Goal: Entertainment & Leisure: Consume media (video, audio)

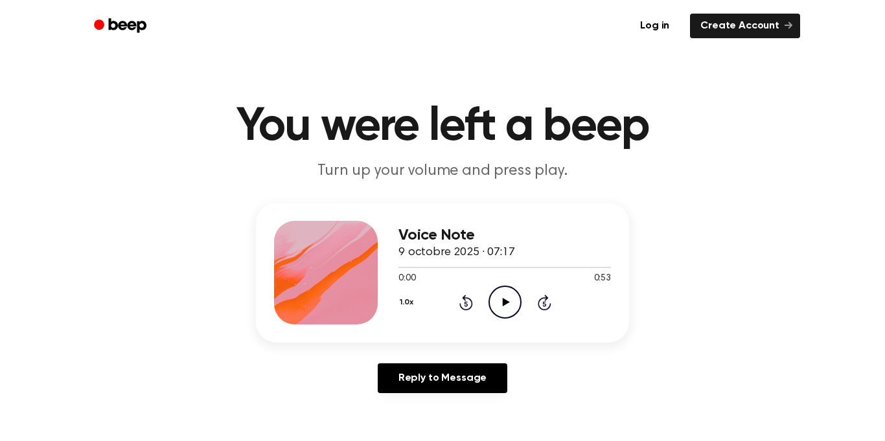
click at [504, 286] on icon "Play Audio" at bounding box center [504, 302] width 33 height 33
click at [505, 297] on icon "Play Audio" at bounding box center [504, 302] width 33 height 33
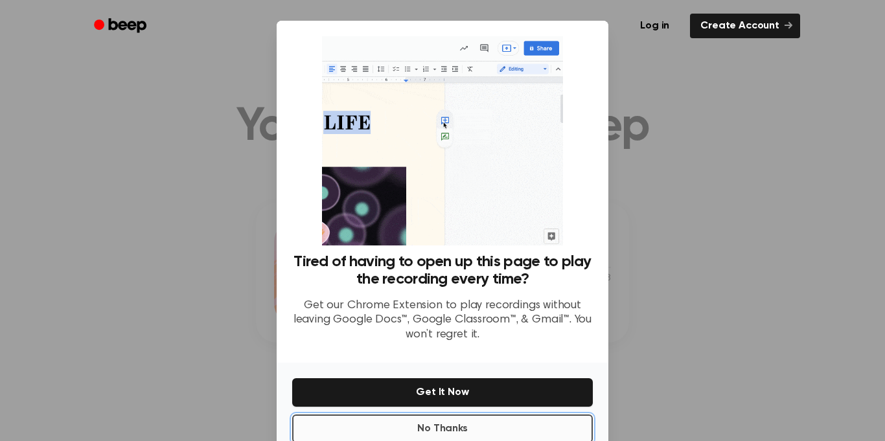
click at [433, 424] on button "No Thanks" at bounding box center [442, 429] width 301 height 29
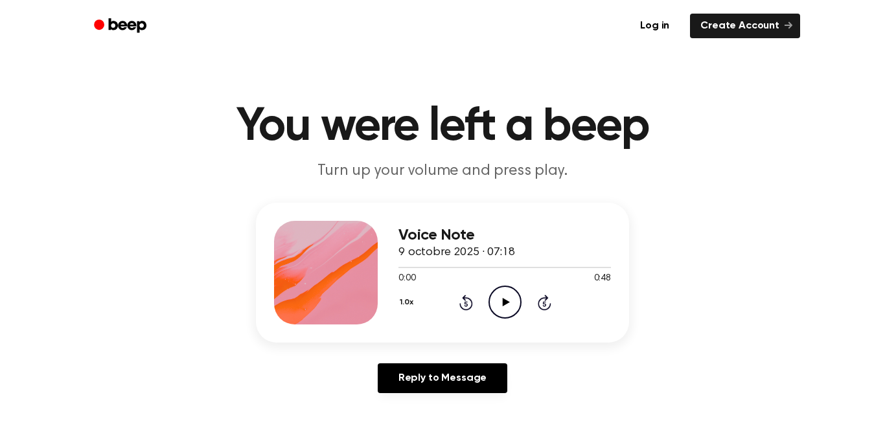
click at [510, 303] on icon "Play Audio" at bounding box center [504, 302] width 33 height 33
